Goal: Book appointment/travel/reservation

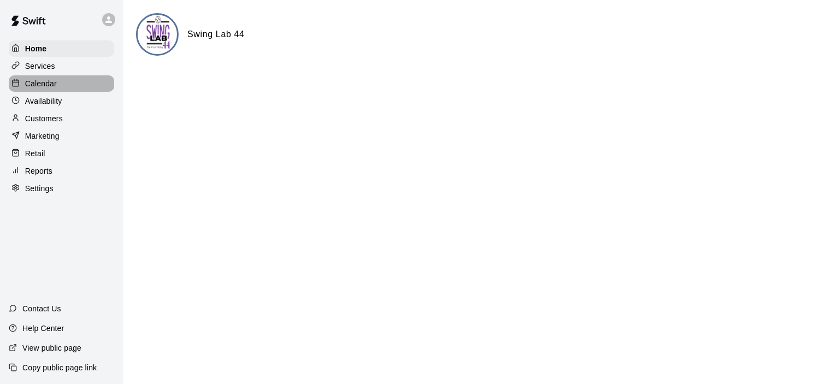
click at [55, 86] on p "Calendar" at bounding box center [41, 83] width 32 height 11
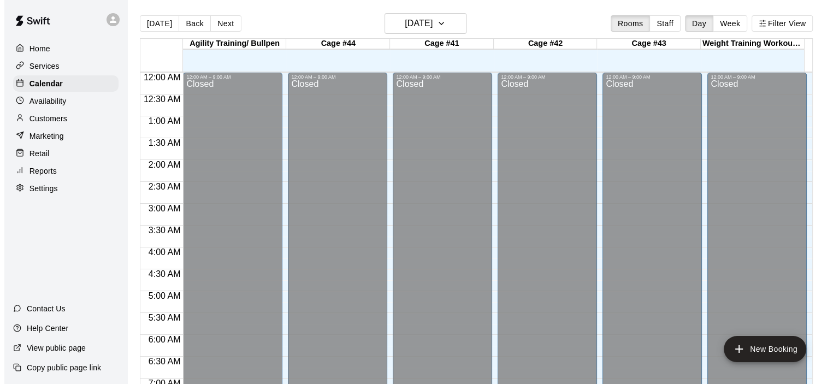
scroll to position [645, 0]
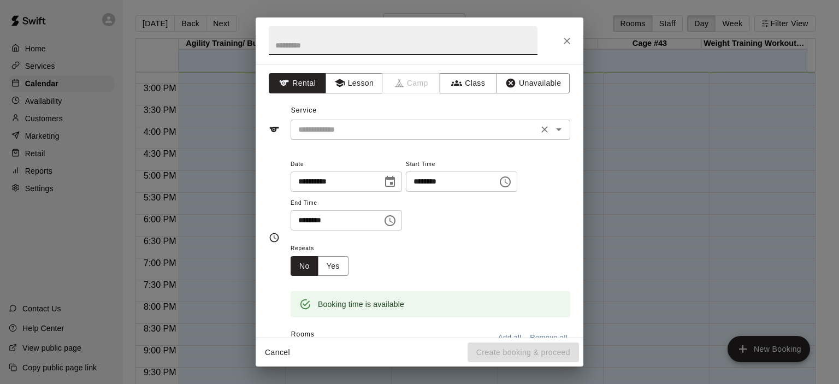
click at [552, 132] on icon "Open" at bounding box center [558, 129] width 13 height 13
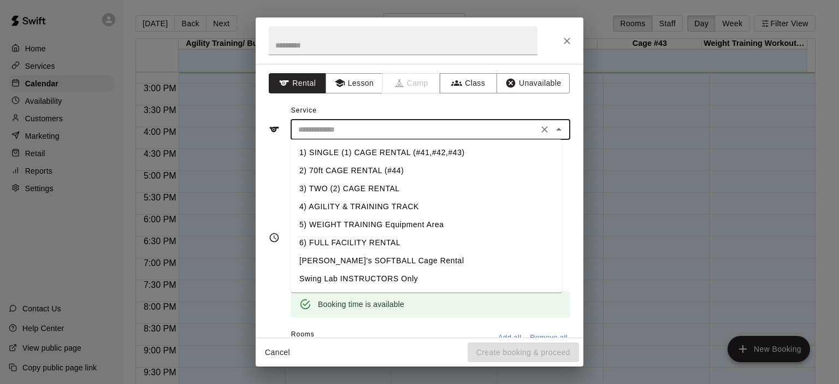
click at [433, 152] on li "1) SINGLE (1) CAGE RENTAL (#41,#42,#43)" at bounding box center [427, 153] width 272 height 18
type input "**********"
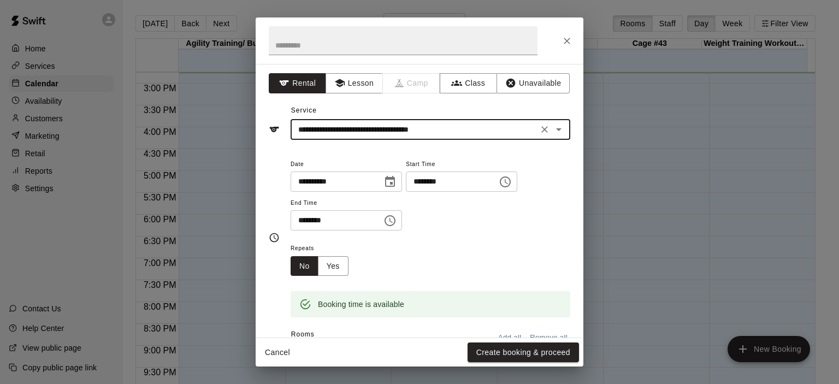
click at [512, 183] on icon "Choose time, selected time is 4:45 PM" at bounding box center [505, 181] width 13 height 13
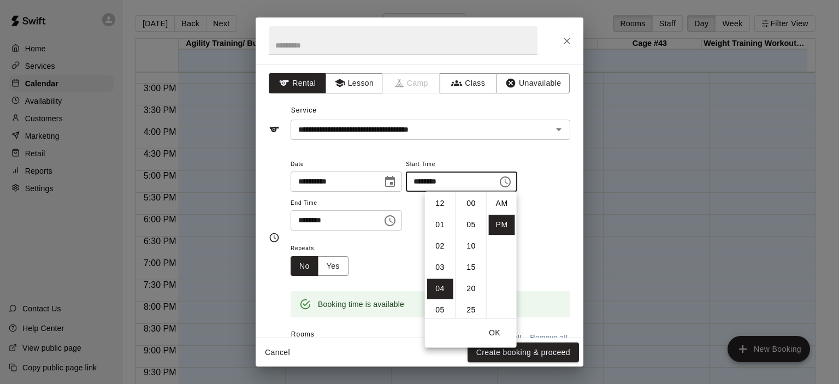
scroll to position [20, 0]
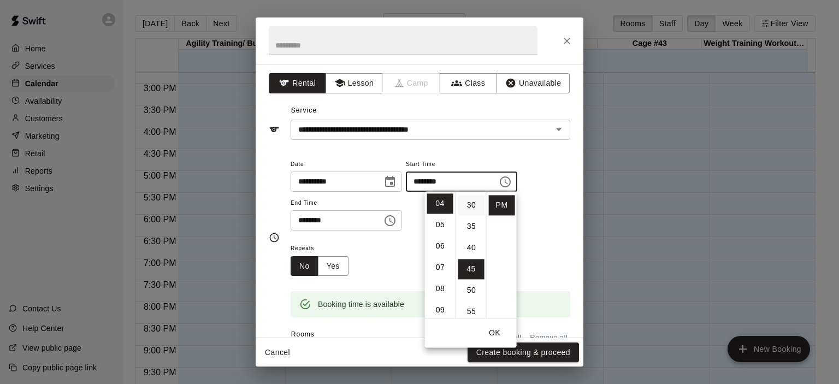
click at [474, 204] on li "30" at bounding box center [471, 205] width 26 height 20
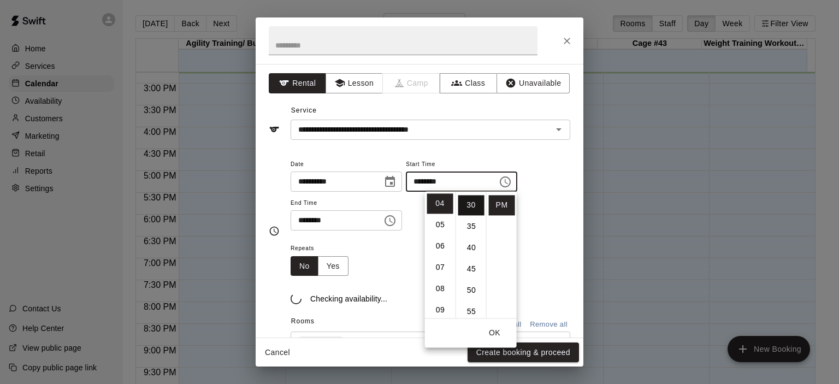
type input "********"
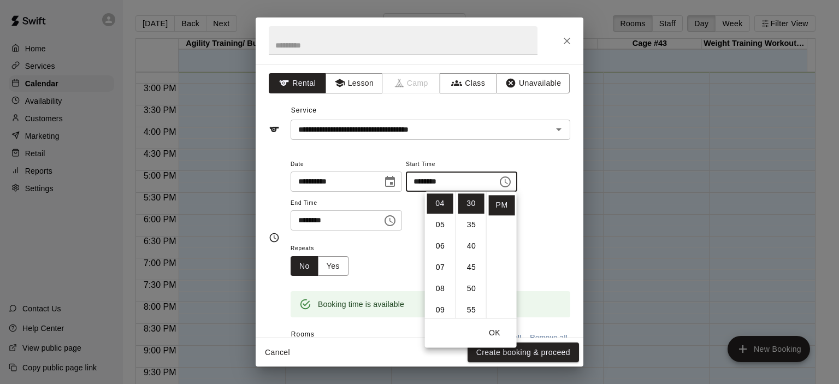
click at [385, 246] on div "Repeats No Yes" at bounding box center [431, 259] width 280 height 34
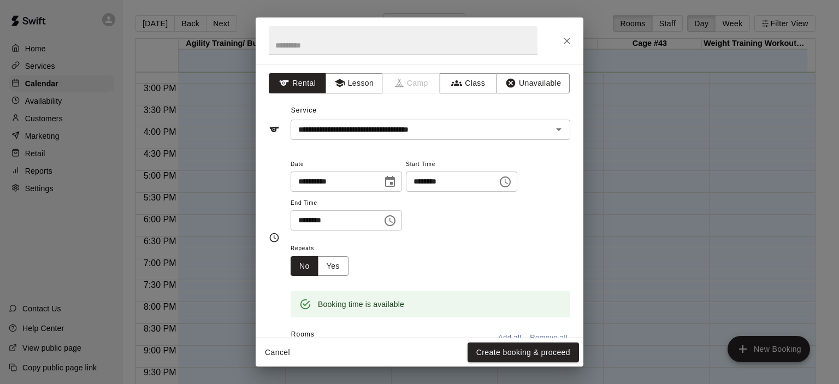
click at [397, 222] on icon "Choose time, selected time is 5:15 PM" at bounding box center [390, 220] width 13 height 13
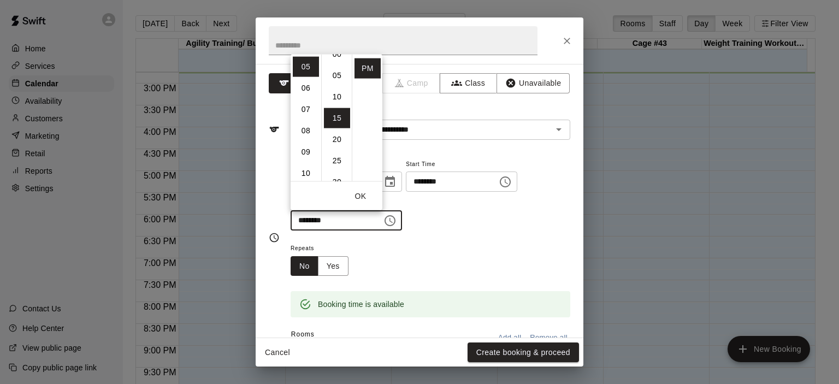
scroll to position [0, 0]
click at [337, 66] on li "00" at bounding box center [337, 66] width 26 height 20
type input "********"
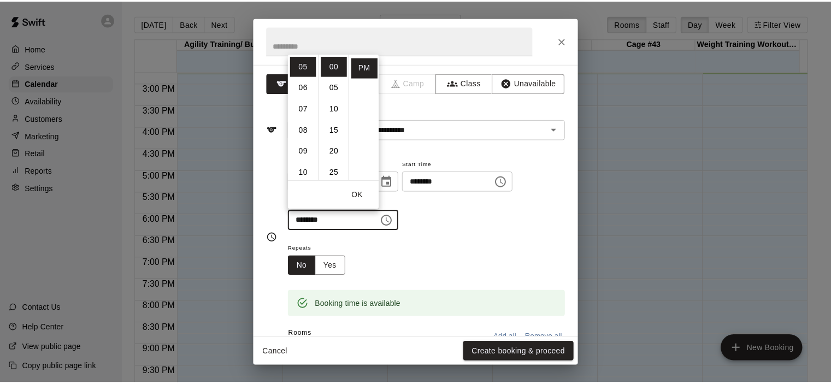
scroll to position [55, 0]
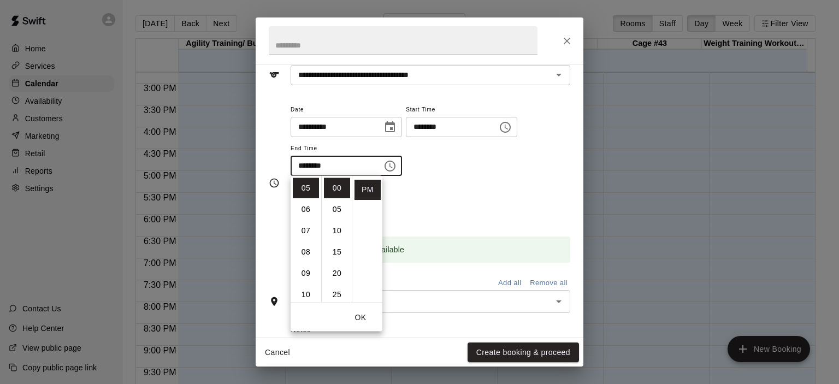
click at [473, 205] on div "Repeats No Yes" at bounding box center [431, 204] width 280 height 34
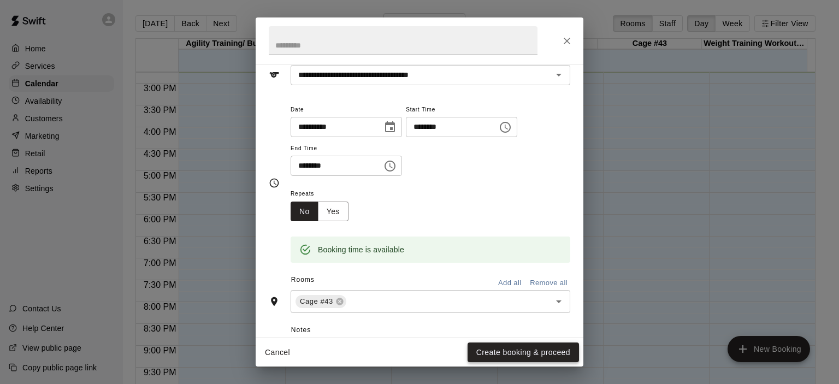
click at [538, 356] on button "Create booking & proceed" at bounding box center [523, 353] width 111 height 20
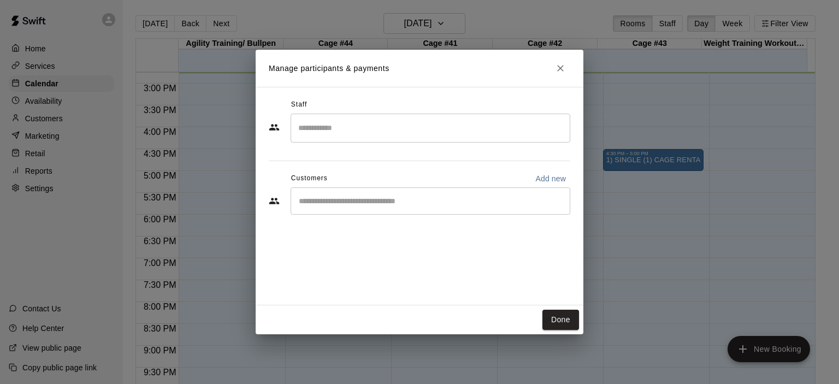
click at [396, 194] on div "​" at bounding box center [431, 200] width 280 height 27
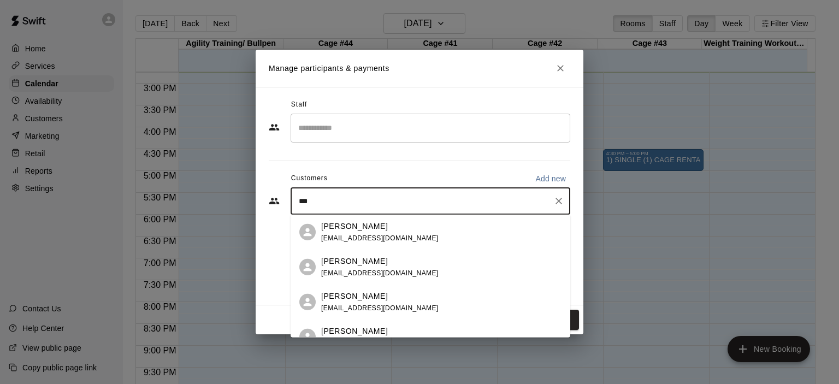
type input "****"
click at [385, 229] on div "[PERSON_NAME]" at bounding box center [379, 225] width 117 height 11
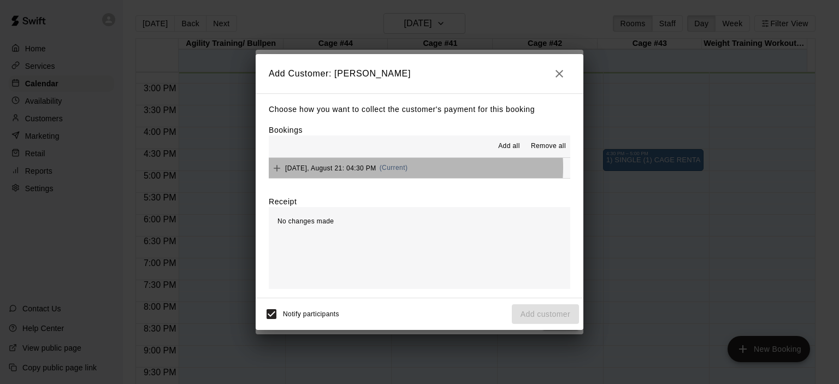
click at [399, 168] on span "(Current)" at bounding box center [394, 168] width 28 height 8
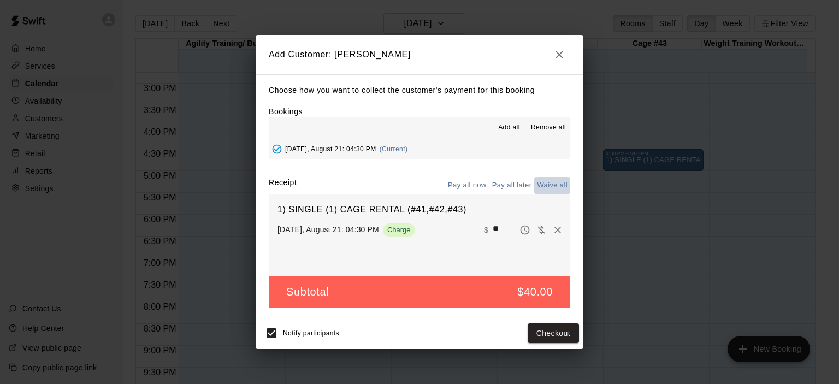
click at [550, 181] on button "Waive all" at bounding box center [552, 185] width 36 height 17
type input "*"
click at [551, 331] on button "Add customer" at bounding box center [545, 334] width 67 height 20
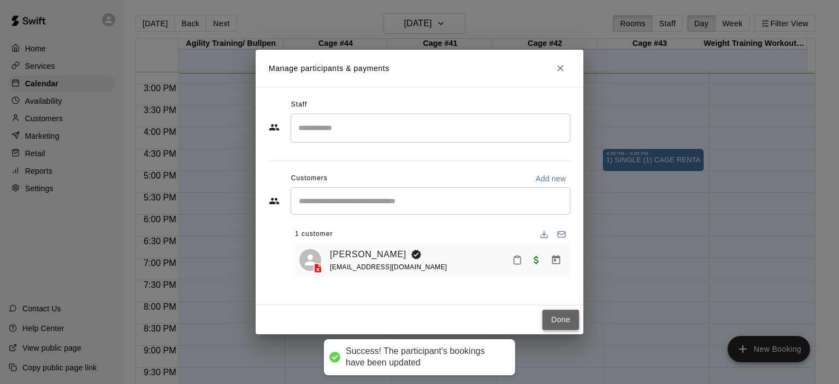
click at [565, 320] on button "Done" at bounding box center [561, 320] width 37 height 20
